Goal: Task Accomplishment & Management: Complete application form

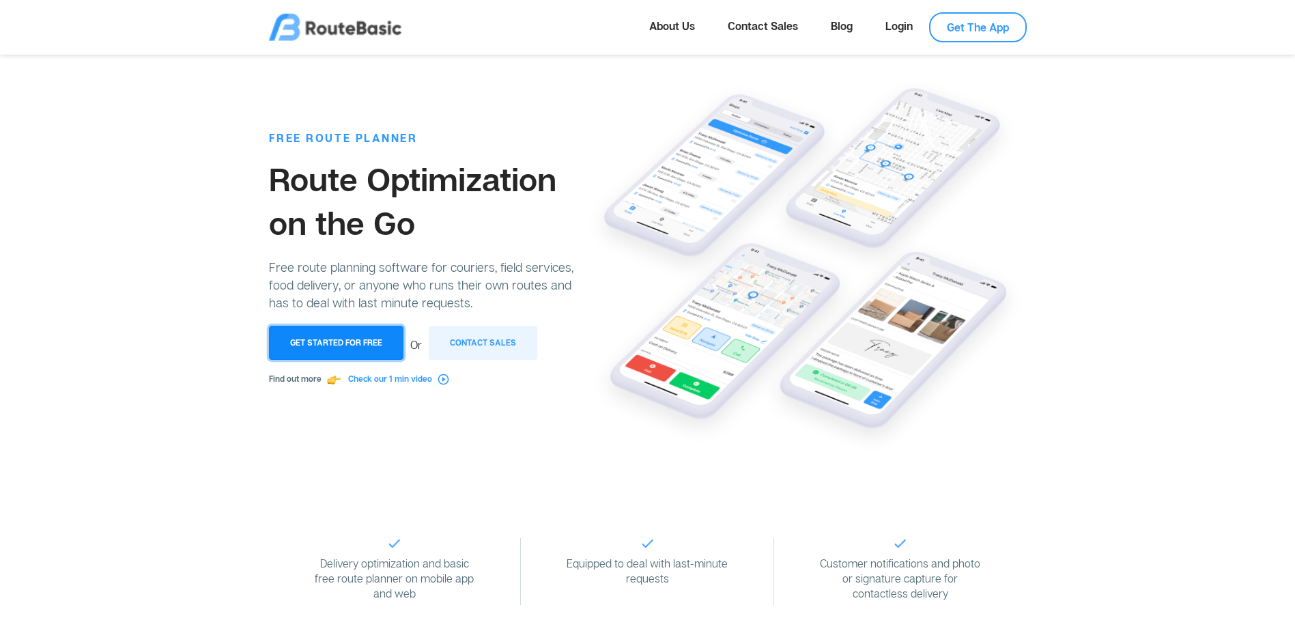
click at [381, 349] on button "Get Started for Free" at bounding box center [336, 343] width 134 height 34
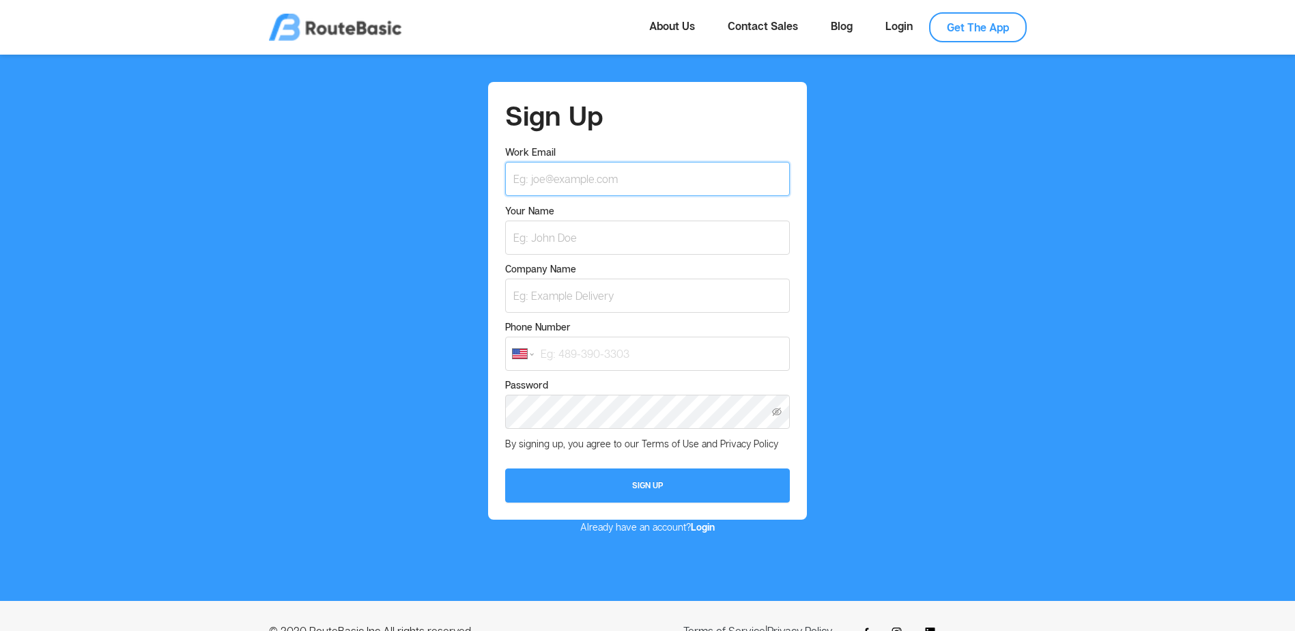
click at [599, 188] on input "Work Email" at bounding box center [647, 179] width 284 height 34
type input "[EMAIL_ADDRESS][DOMAIN_NAME]"
click at [523, 237] on input "Your Name" at bounding box center [647, 237] width 284 height 34
type input "[PERSON_NAME]"
click at [510, 283] on input "Company Name" at bounding box center [647, 295] width 284 height 34
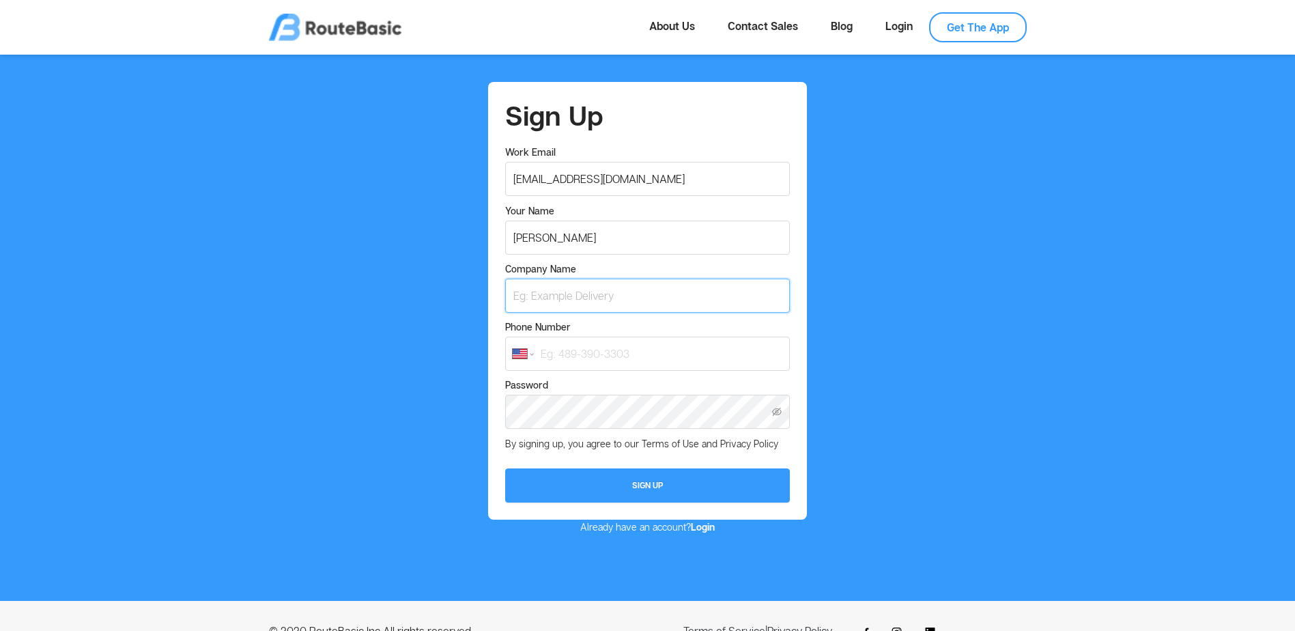
click at [505, 468] on button "Sign Up" at bounding box center [647, 485] width 284 height 34
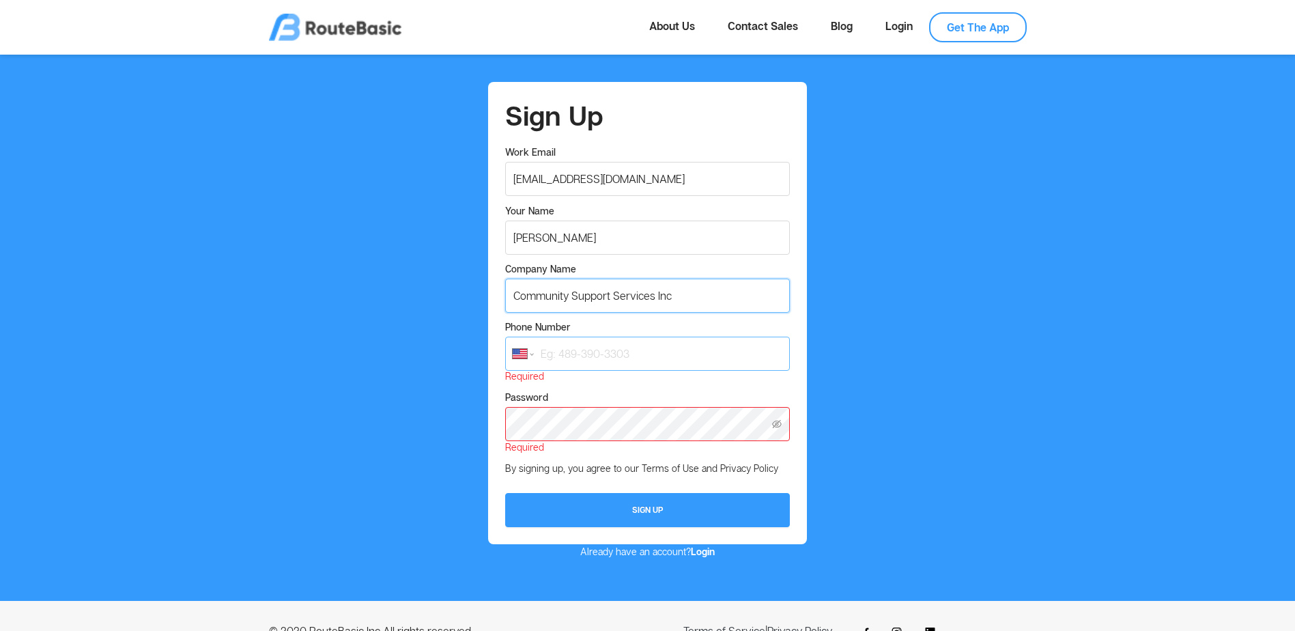
type input "Community Support Services Inc"
click at [567, 347] on input "Phone Number" at bounding box center [647, 353] width 284 height 34
type input "[PHONE_NUMBER]"
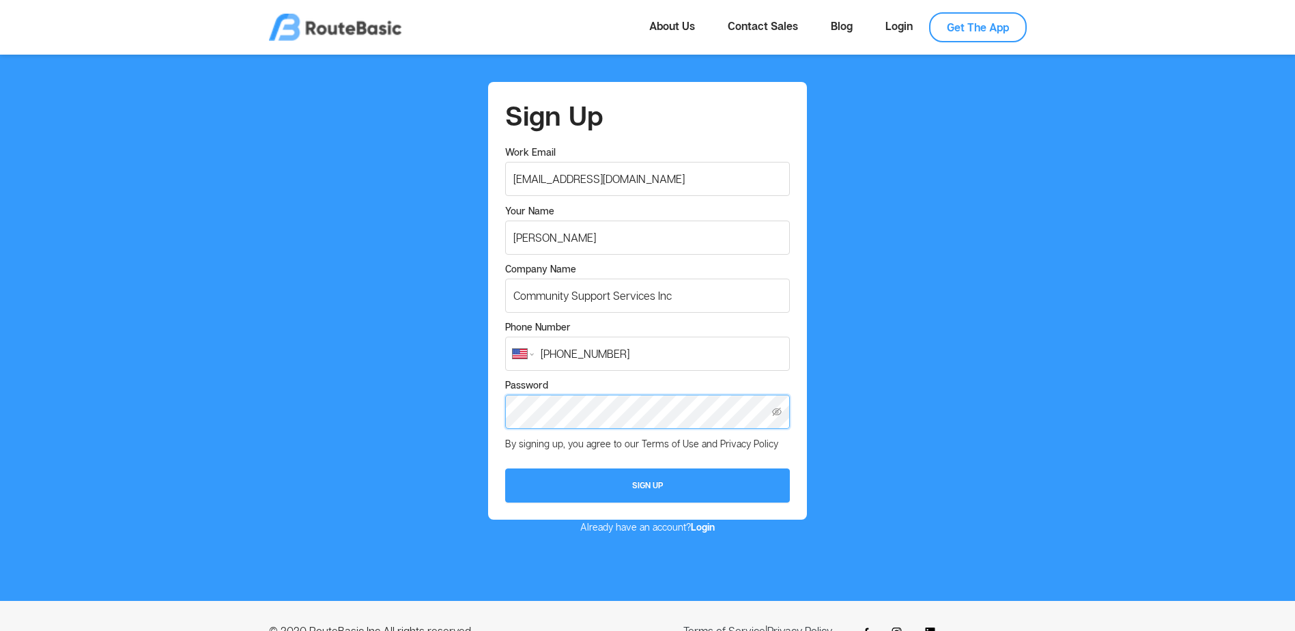
click at [505, 468] on button "Sign Up" at bounding box center [647, 485] width 284 height 34
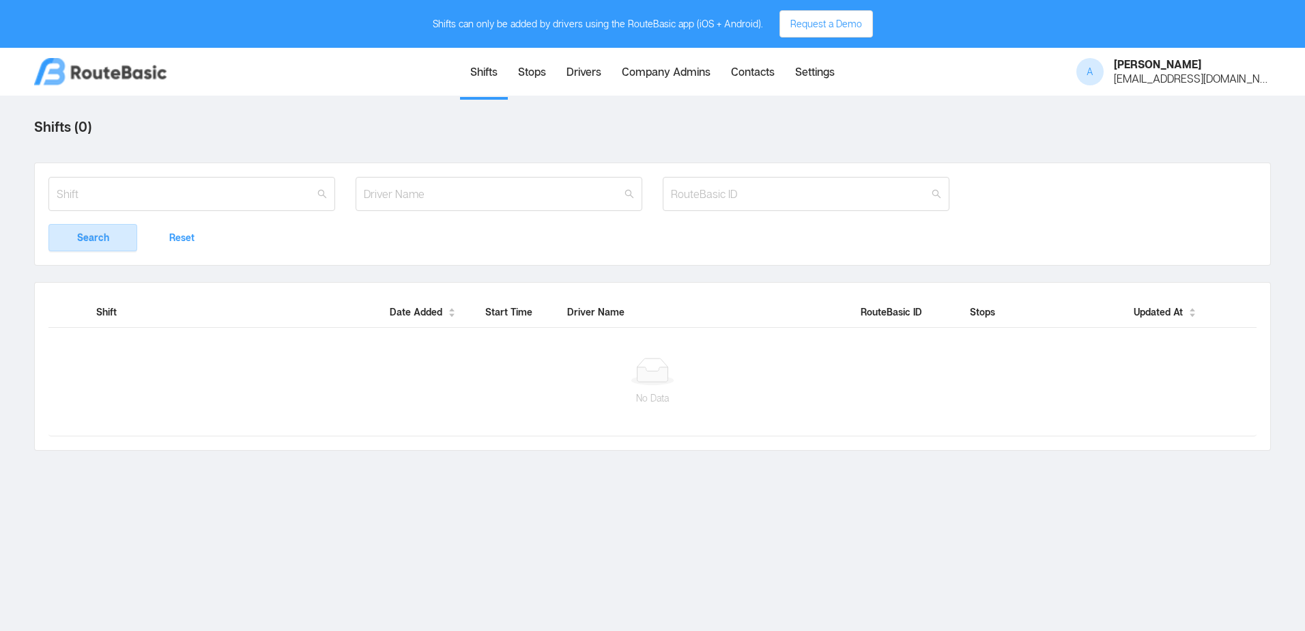
click at [585, 78] on link "Drivers" at bounding box center [583, 73] width 55 height 47
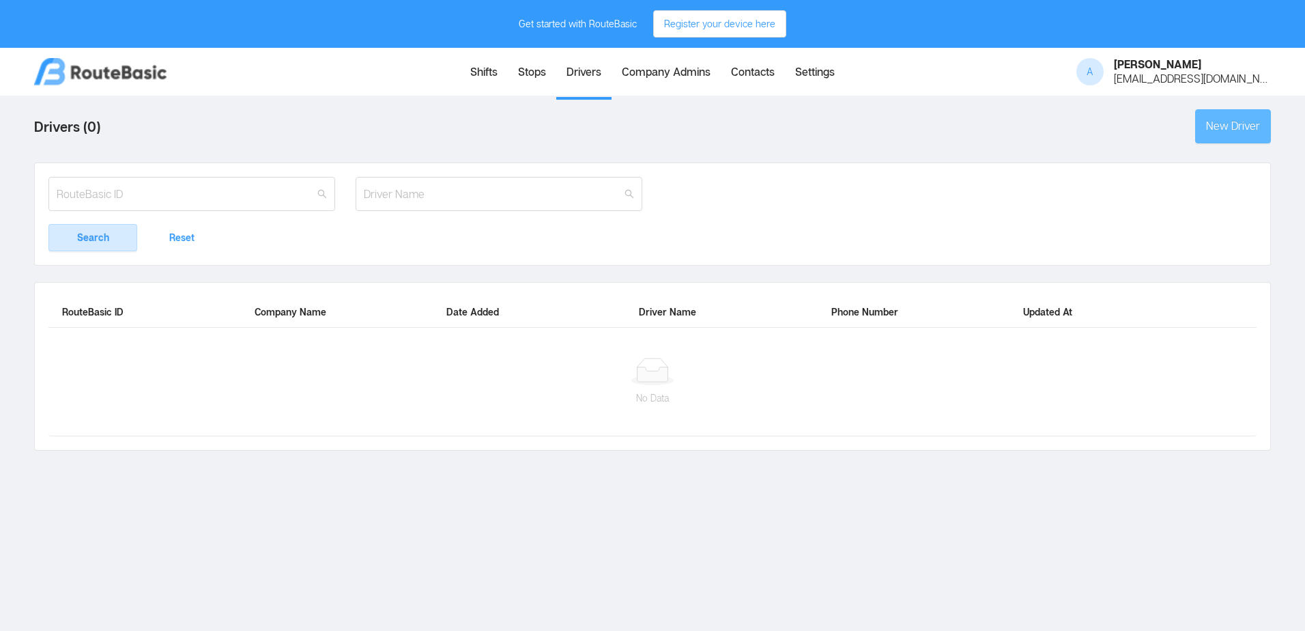
click at [1233, 134] on button "New Driver" at bounding box center [1233, 126] width 76 height 34
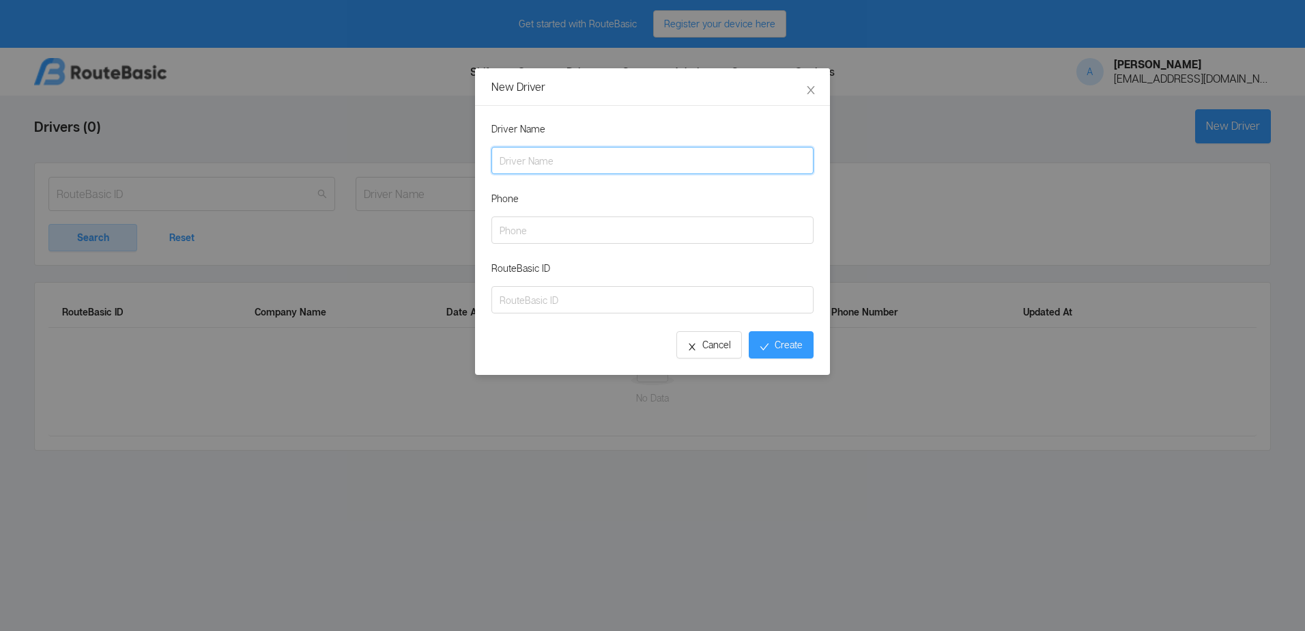
click at [657, 155] on input "Driver Name" at bounding box center [652, 160] width 322 height 27
type input "[PERSON_NAME]"
click at [766, 333] on button "Create" at bounding box center [781, 344] width 65 height 27
click at [733, 302] on input "RouteBasic ID" at bounding box center [652, 300] width 322 height 27
type input "0000"
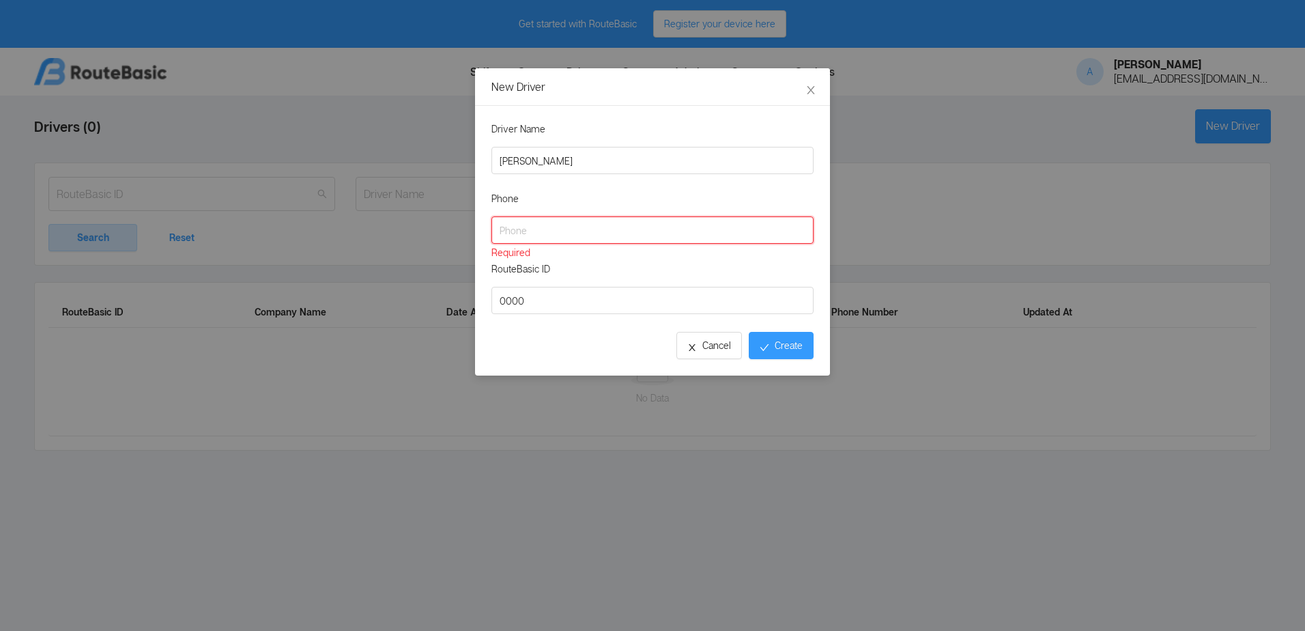
click at [730, 236] on input "Phone" at bounding box center [652, 229] width 322 height 27
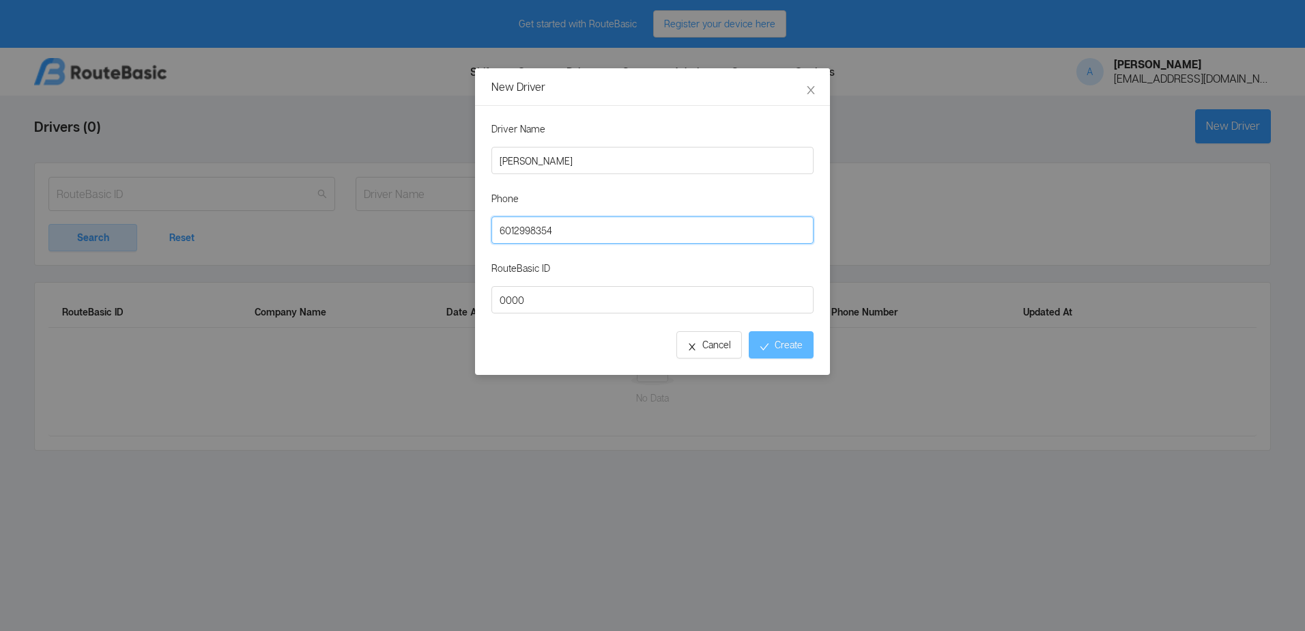
type input "6012998354"
click at [766, 352] on button "Create" at bounding box center [781, 344] width 65 height 27
click at [810, 83] on span "Close" at bounding box center [811, 87] width 38 height 38
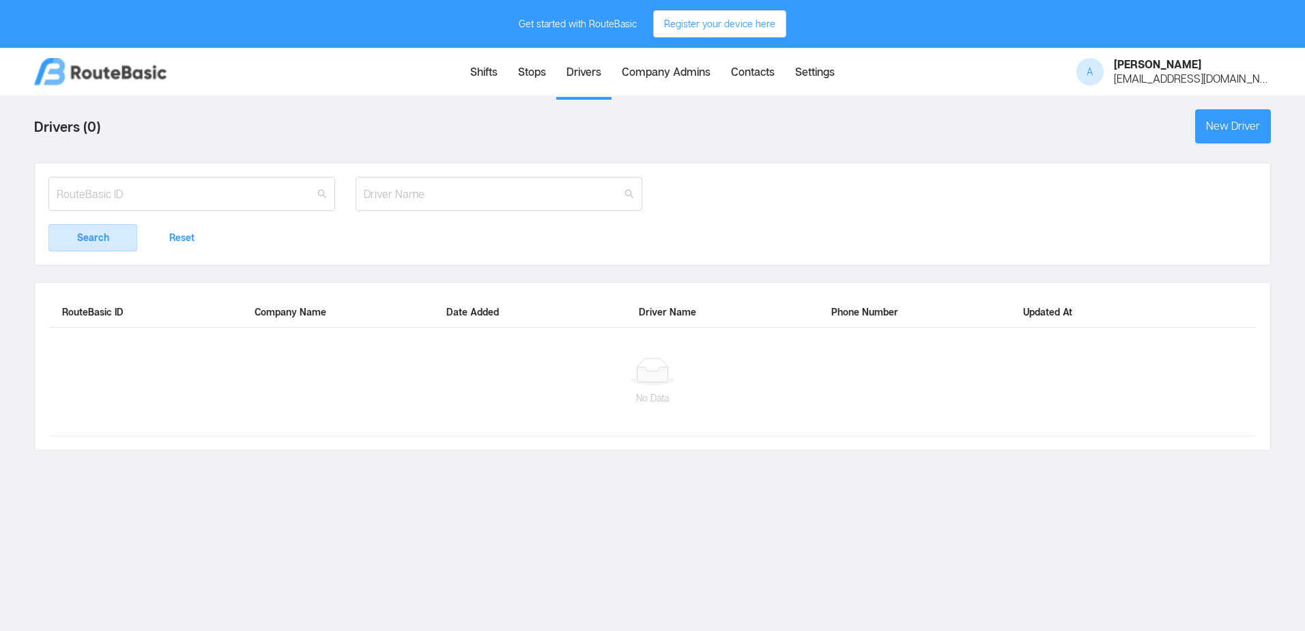
click at [524, 82] on link "Stops" at bounding box center [532, 73] width 48 height 47
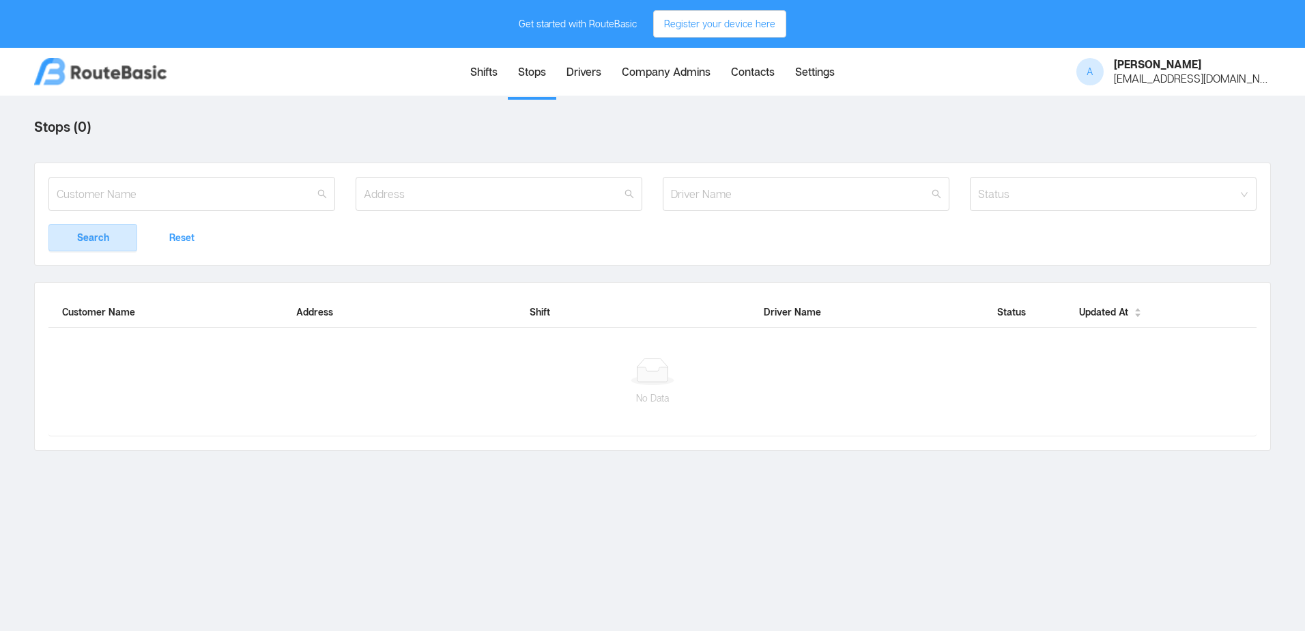
click at [491, 78] on link "Shifts" at bounding box center [484, 73] width 48 height 47
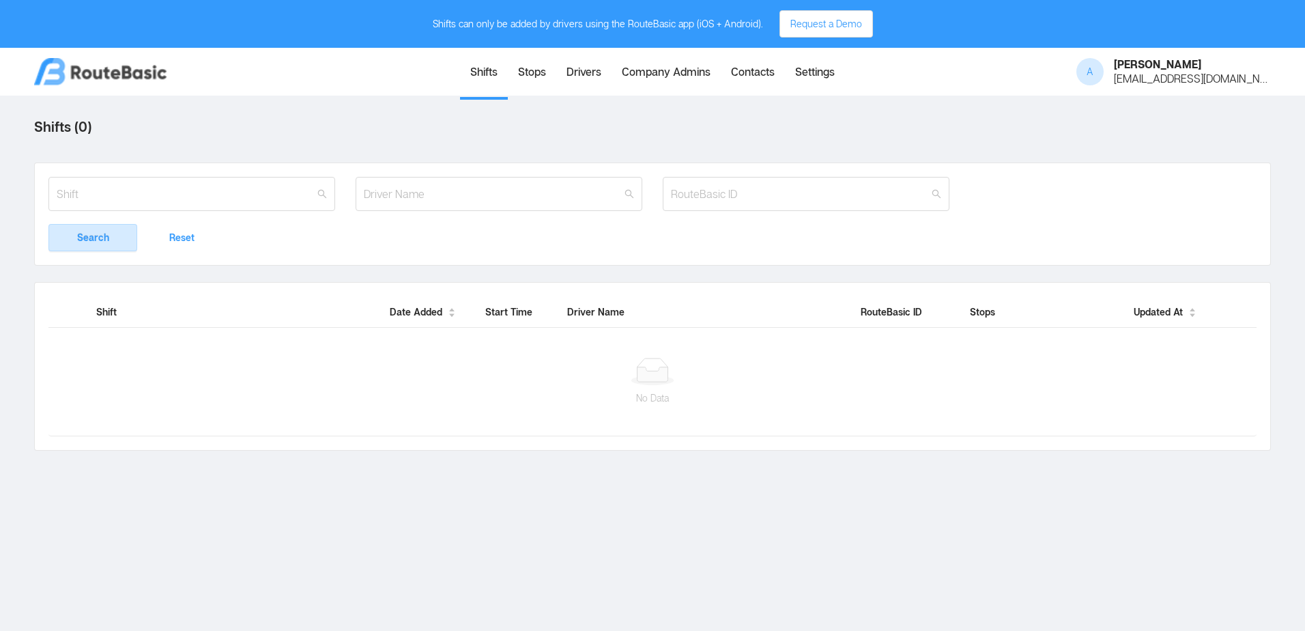
click at [531, 75] on link "Stops" at bounding box center [532, 73] width 48 height 47
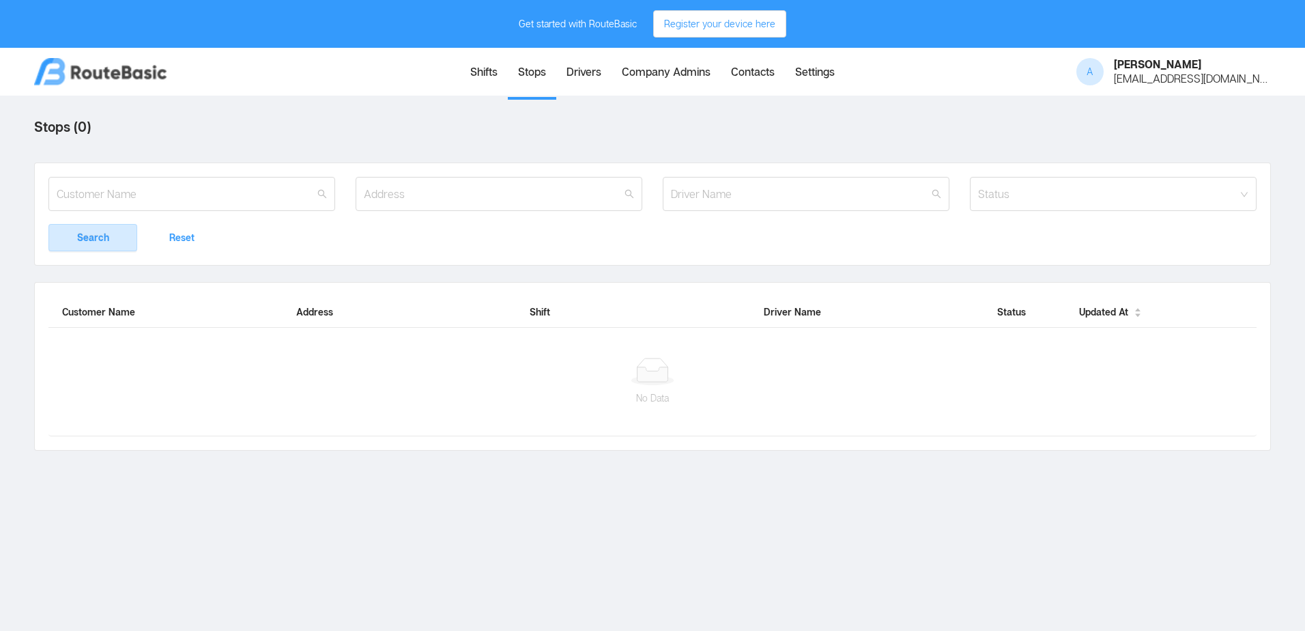
click at [826, 72] on link "Settings" at bounding box center [815, 73] width 60 height 47
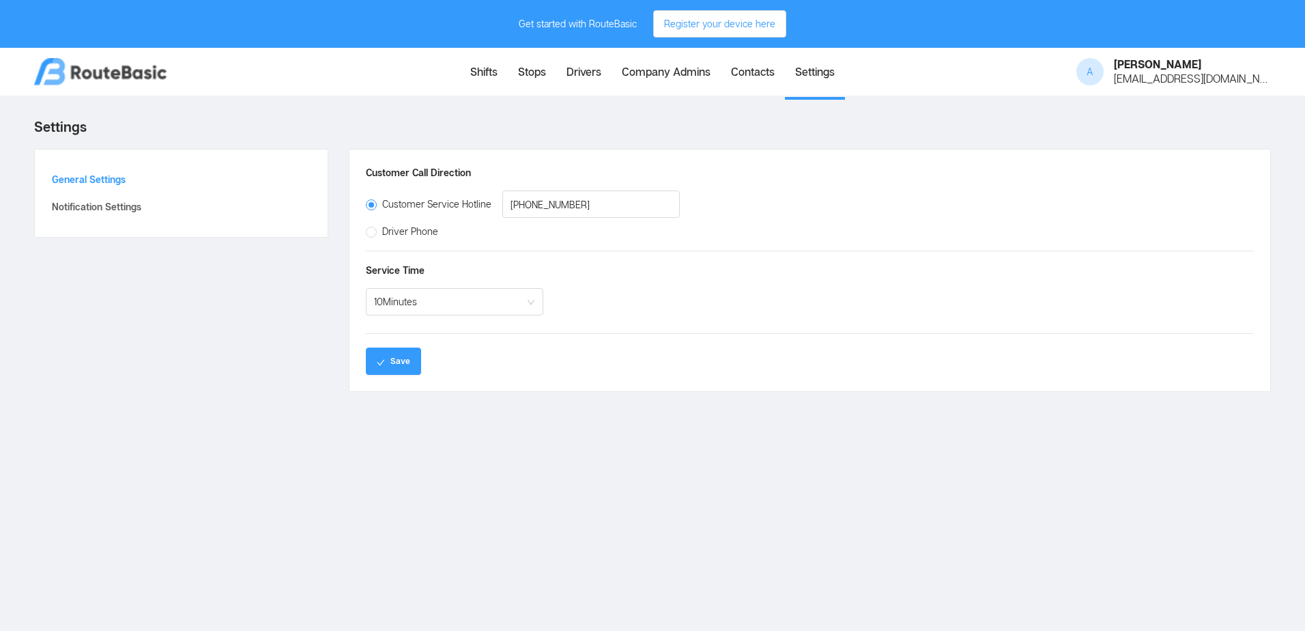
click at [405, 234] on span "Driver Phone" at bounding box center [410, 231] width 67 height 12
click at [375, 234] on input "Driver Phone" at bounding box center [371, 232] width 10 height 10
radio input "true"
click at [408, 196] on label "Customer Service Hotline [PHONE_NUMBER]" at bounding box center [431, 203] width 131 height 27
click at [375, 199] on input "Customer Service Hotline [PHONE_NUMBER]" at bounding box center [371, 204] width 10 height 10
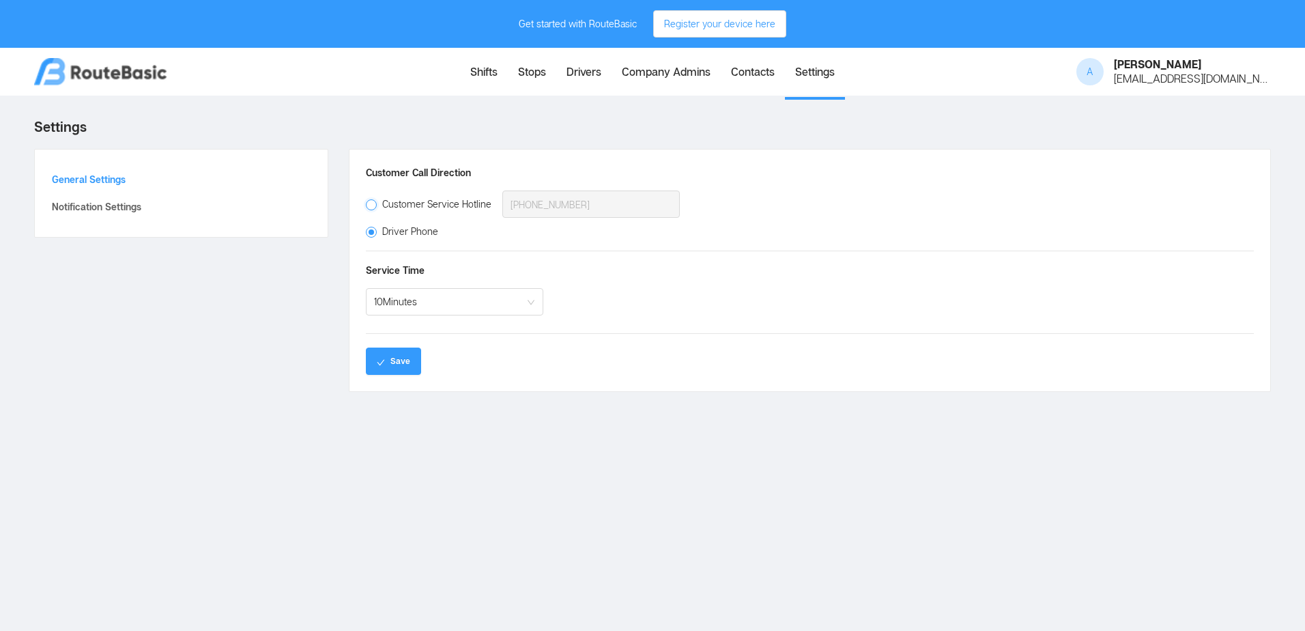
radio input "true"
radio input "false"
click at [684, 34] on button "Register your device here" at bounding box center [719, 23] width 133 height 27
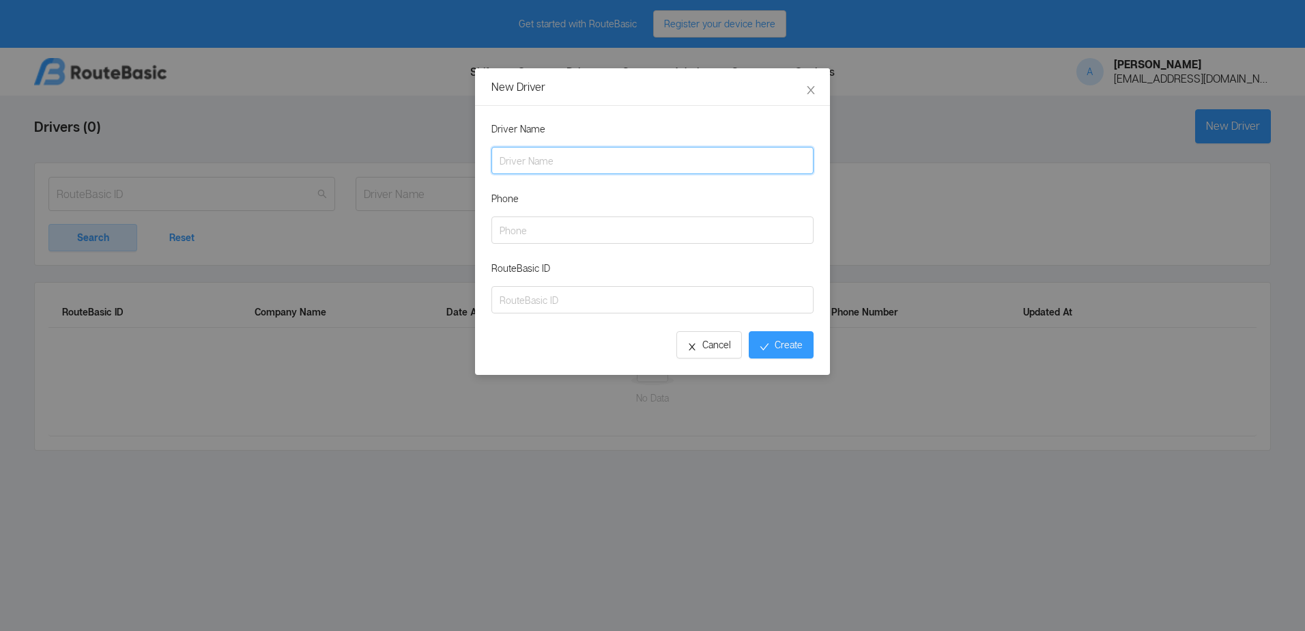
click at [641, 154] on input "Driver Name" at bounding box center [652, 160] width 322 height 27
type input "[PERSON_NAME]"
click at [536, 226] on input "Phone" at bounding box center [652, 229] width 322 height 27
type input "6012998354"
click at [554, 300] on input "RouteBasic ID" at bounding box center [652, 299] width 322 height 27
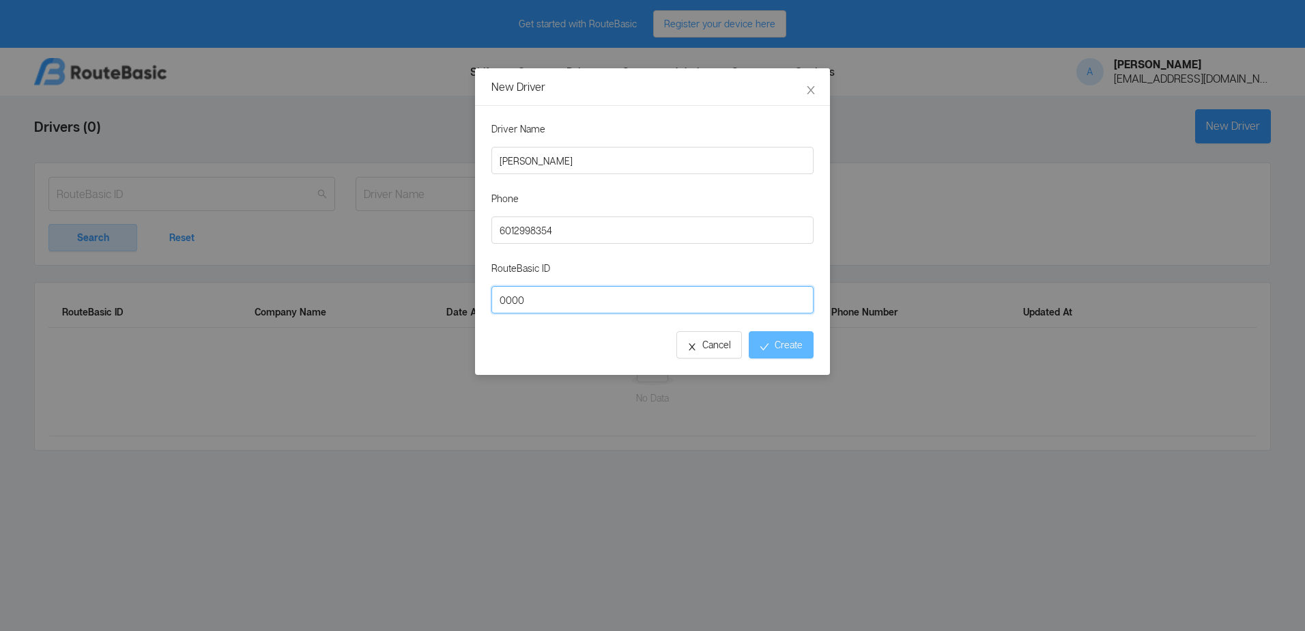
type input "0000"
click at [764, 344] on button "Create" at bounding box center [781, 344] width 65 height 27
click at [815, 83] on span "Close" at bounding box center [811, 87] width 38 height 38
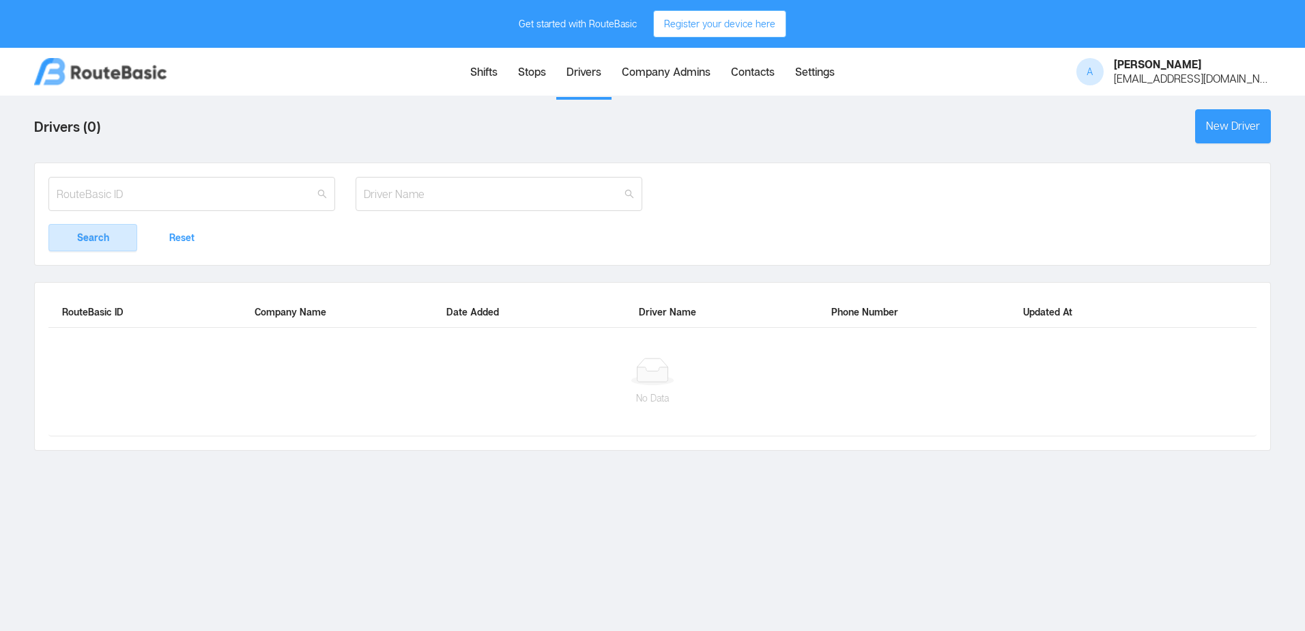
click at [758, 32] on button "Register your device here" at bounding box center [719, 23] width 133 height 27
click at [758, 31] on button "Register your device here" at bounding box center [719, 23] width 133 height 27
click at [753, 31] on button "Register your device here" at bounding box center [719, 23] width 133 height 27
click at [618, 29] on div "Get started with RouteBasic" at bounding box center [578, 23] width 118 height 27
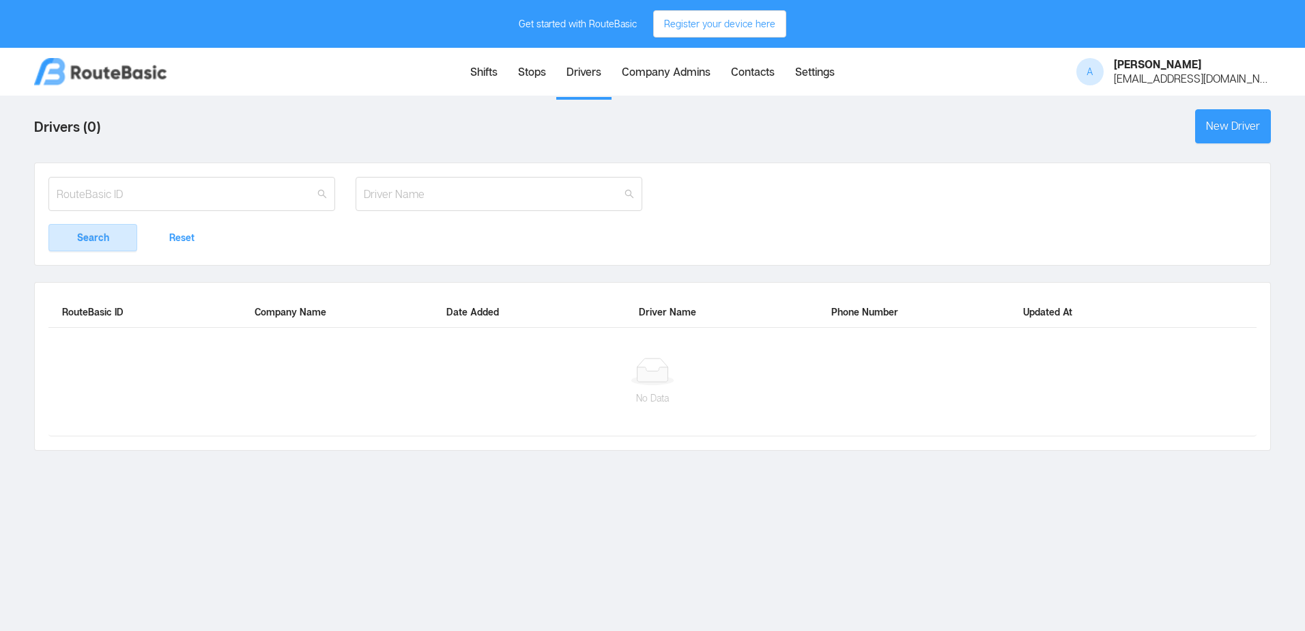
click at [527, 77] on link "Stops" at bounding box center [532, 73] width 48 height 47
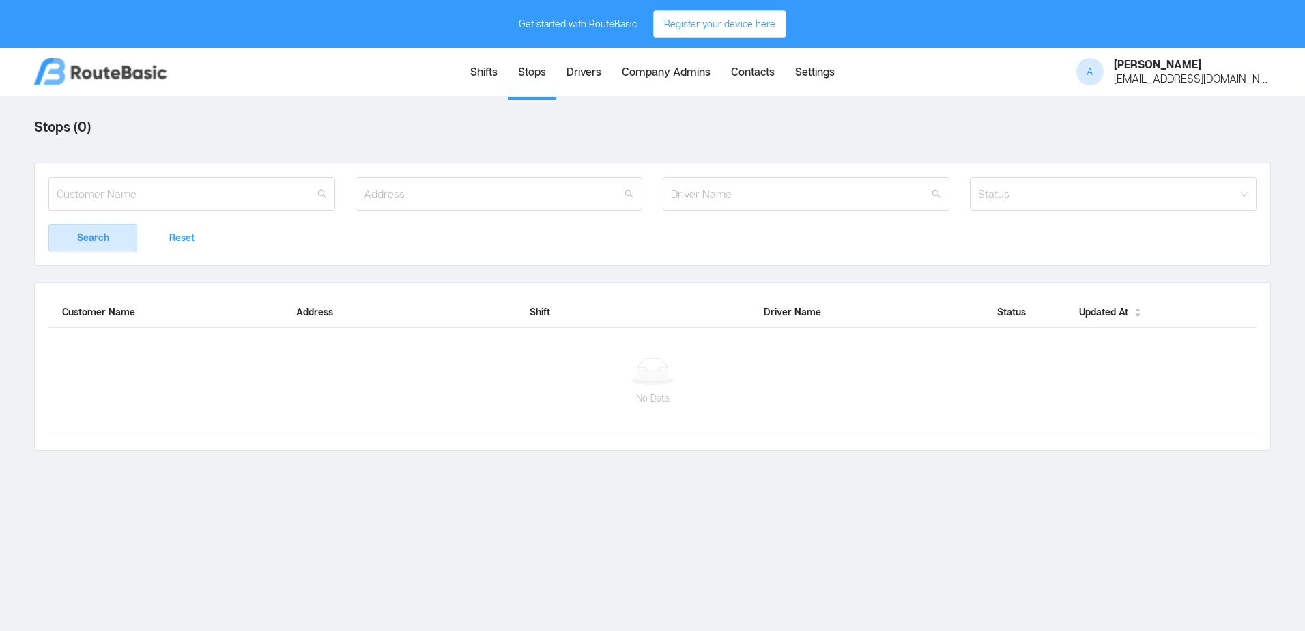
click at [485, 82] on link "Shifts" at bounding box center [484, 73] width 48 height 47
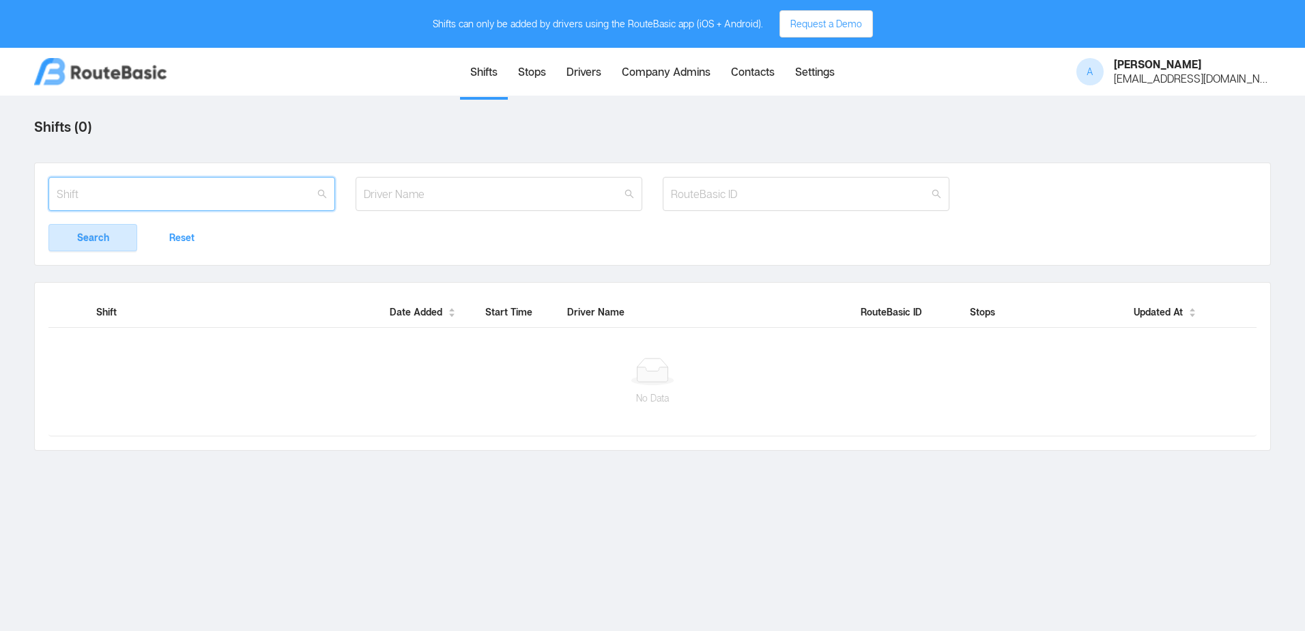
click at [280, 201] on input "text" at bounding box center [191, 194] width 287 height 34
click at [461, 194] on input "text" at bounding box center [499, 194] width 287 height 34
click at [554, 73] on link "Stops" at bounding box center [532, 73] width 48 height 47
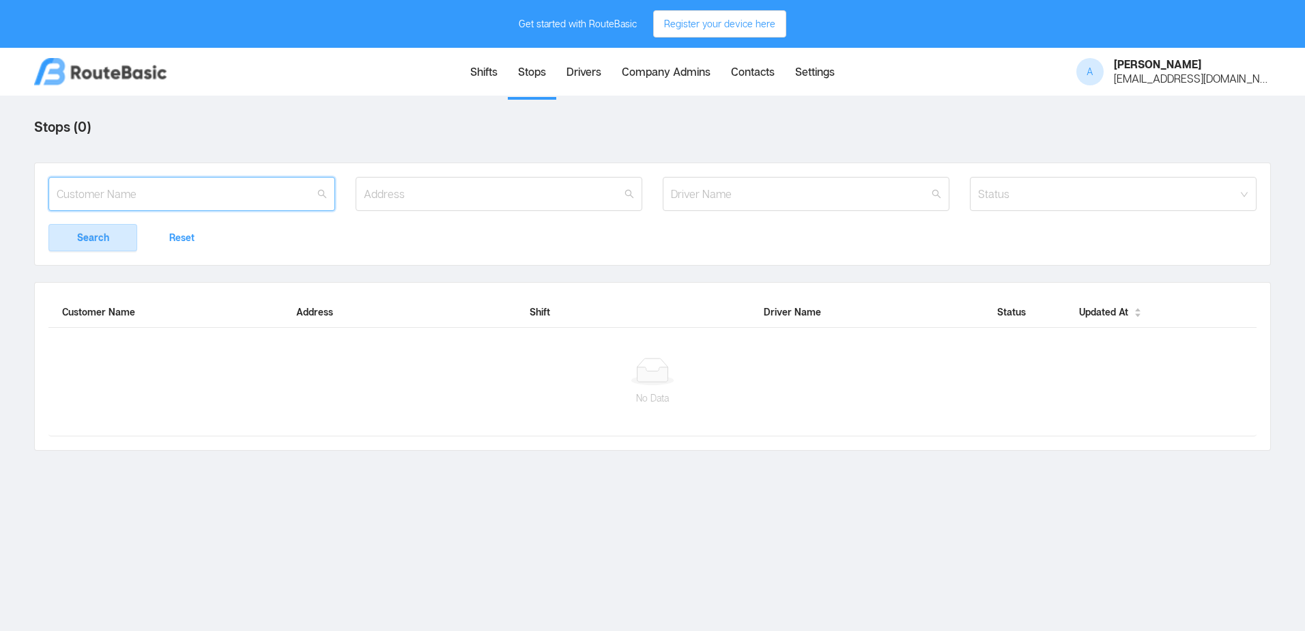
click at [220, 195] on input "text" at bounding box center [191, 194] width 287 height 34
click at [429, 202] on input "text" at bounding box center [499, 194] width 287 height 34
click at [120, 76] on img at bounding box center [100, 71] width 132 height 27
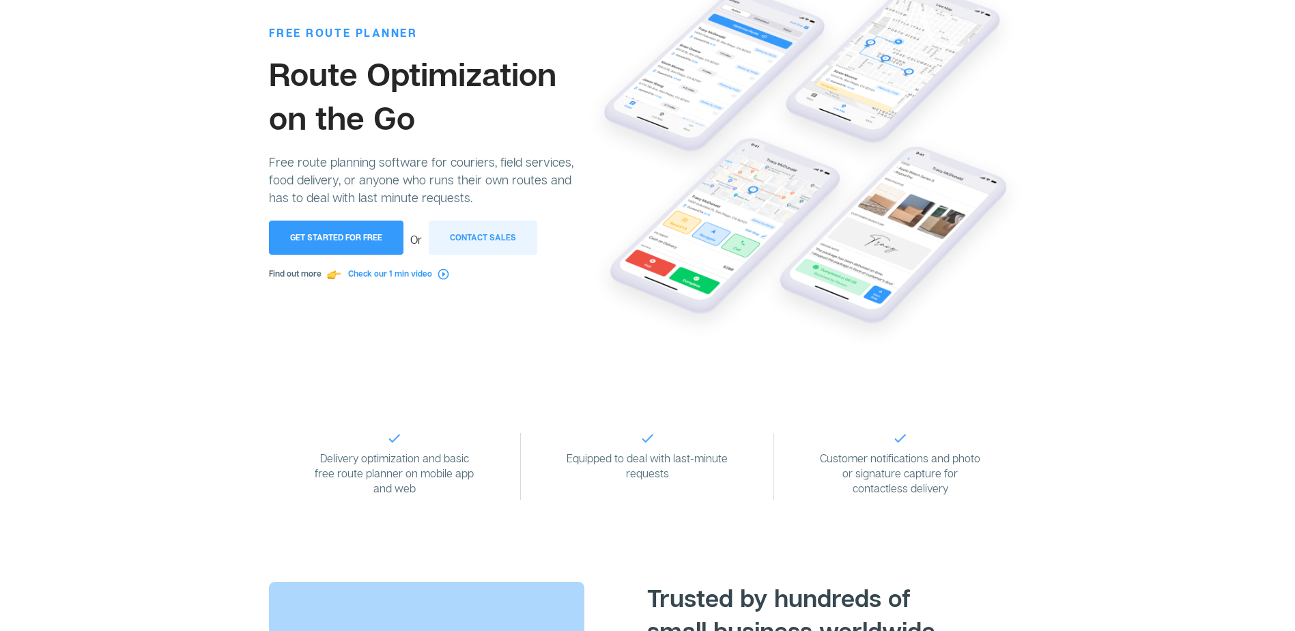
scroll to position [341, 0]
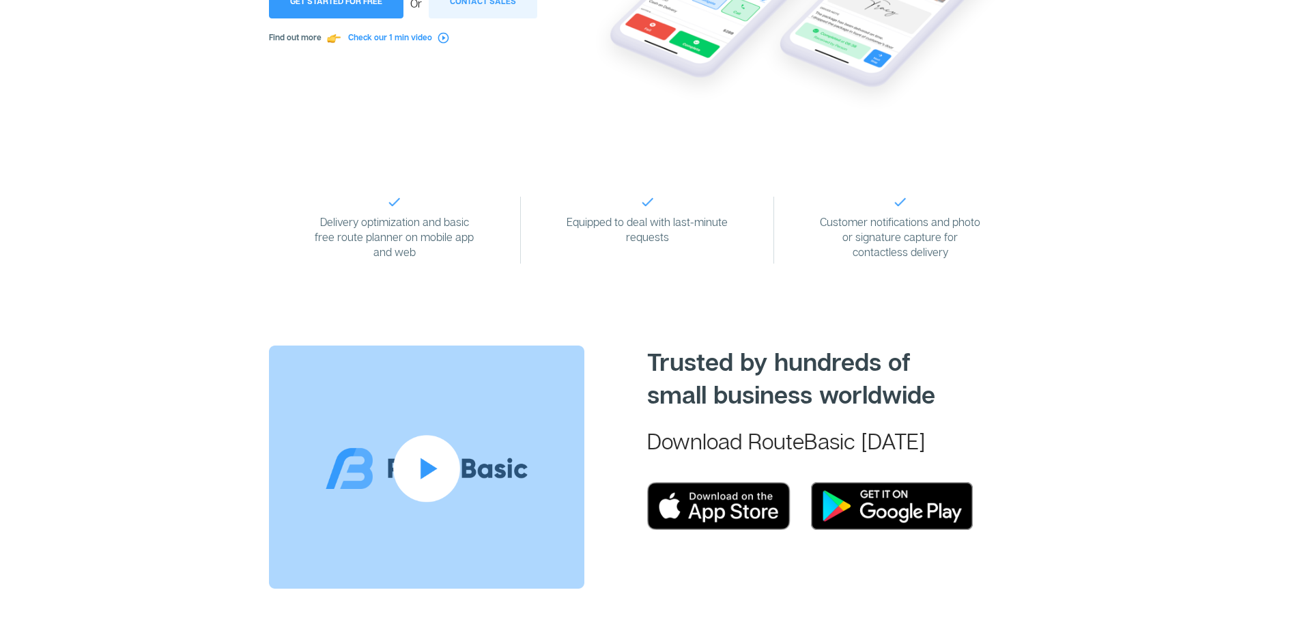
click at [402, 246] on p "Delivery optimization and basic free route planner on mobile app and web" at bounding box center [395, 236] width 164 height 45
click at [431, 256] on p "Delivery optimization and basic free route planner on mobile app and web" at bounding box center [395, 236] width 164 height 45
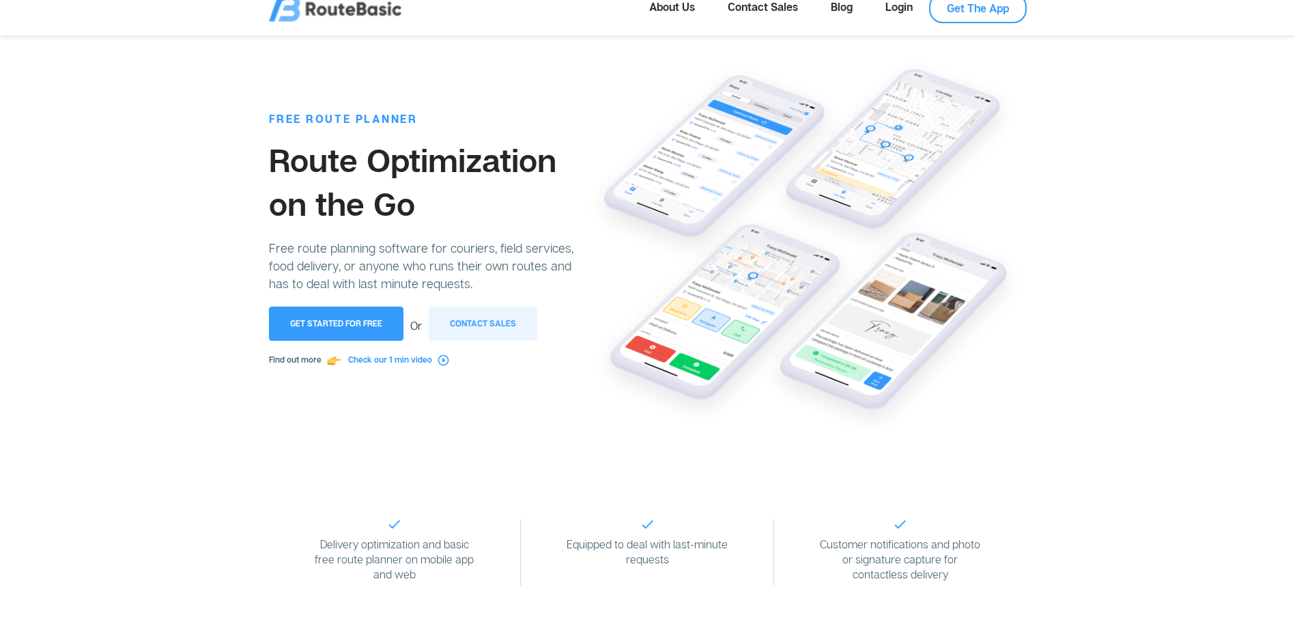
scroll to position [0, 0]
